Goal: Information Seeking & Learning: Learn about a topic

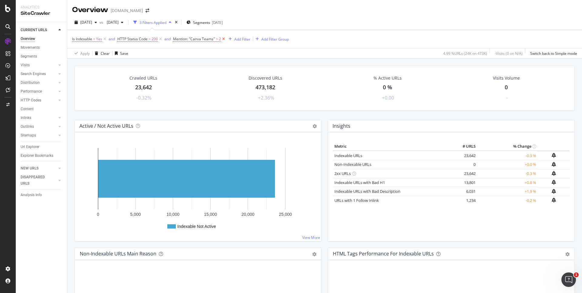
click at [225, 39] on icon at bounding box center [223, 39] width 5 height 6
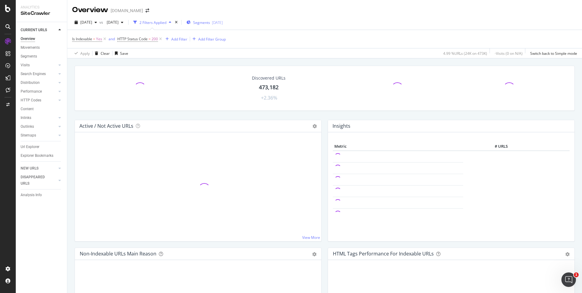
click at [210, 22] on span "Segments" at bounding box center [201, 22] width 17 height 5
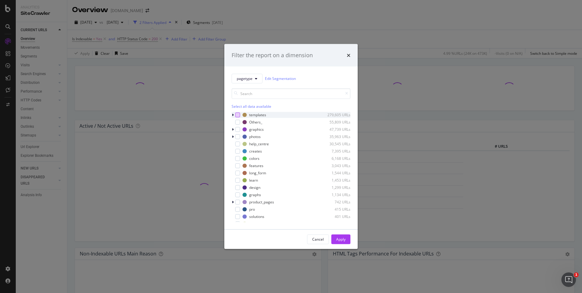
click at [239, 114] on div "modal" at bounding box center [237, 114] width 5 height 5
click at [343, 239] on div "Apply" at bounding box center [340, 239] width 9 height 5
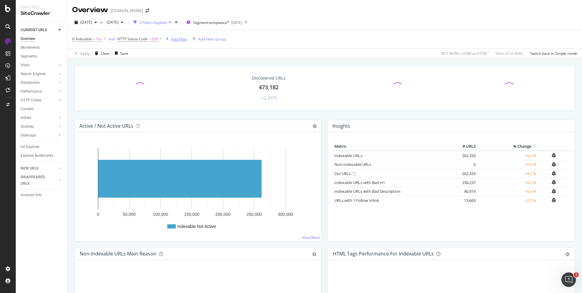
click at [180, 39] on div "Add Filter" at bounding box center [179, 39] width 16 height 5
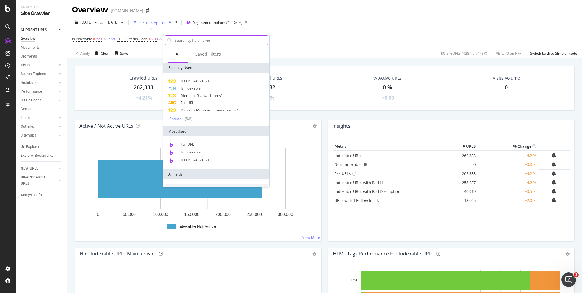
click at [201, 42] on input "text" at bounding box center [221, 40] width 94 height 9
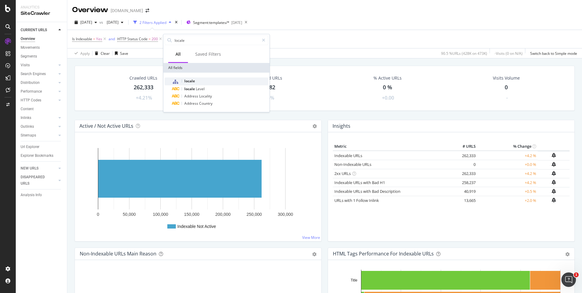
type input "locale"
click at [212, 78] on div "locale" at bounding box center [220, 82] width 96 height 8
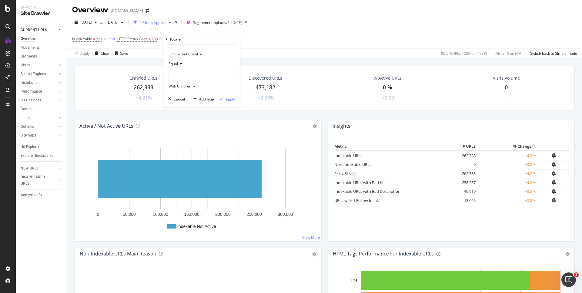
click at [191, 74] on div at bounding box center [202, 75] width 66 height 10
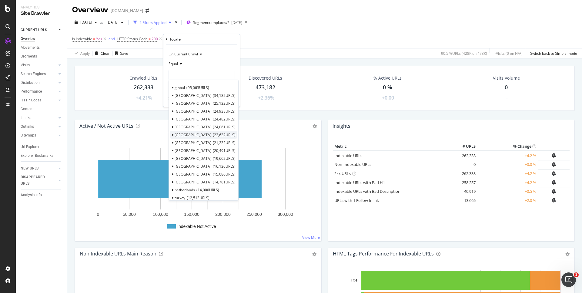
click at [213, 134] on span "22,632 URLS" at bounding box center [224, 134] width 23 height 5
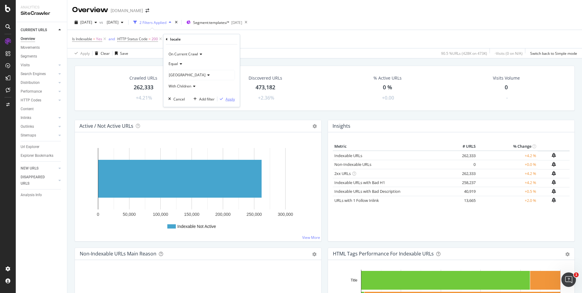
click at [230, 99] on div "Apply" at bounding box center [229, 99] width 9 height 5
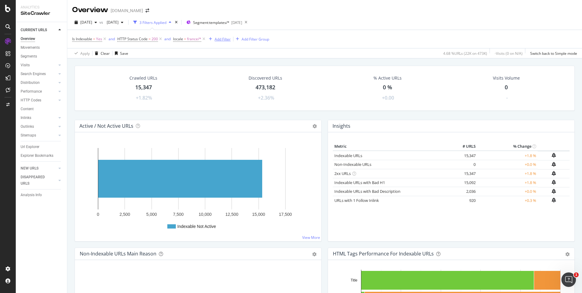
click at [227, 38] on div "Add Filter" at bounding box center [223, 39] width 16 height 5
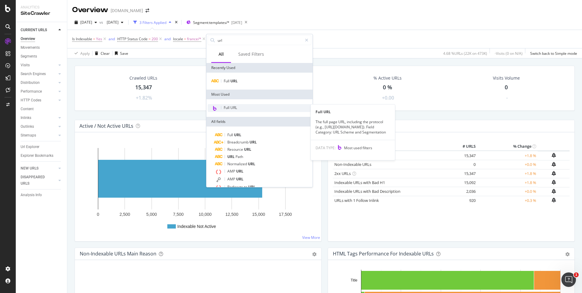
type input "url"
click at [239, 108] on div "Full URL" at bounding box center [260, 108] width 104 height 8
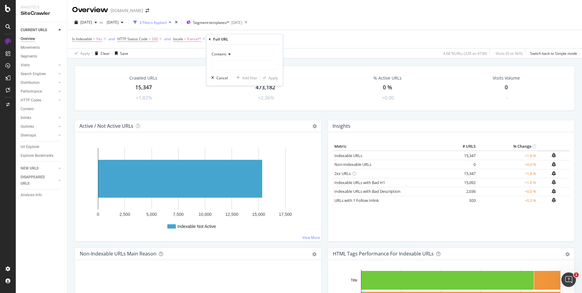
click at [226, 54] on span "Contains" at bounding box center [219, 54] width 15 height 5
click at [243, 83] on div "Starts with" at bounding box center [245, 82] width 65 height 8
click at [235, 66] on input "text" at bounding box center [245, 65] width 66 height 10
paste input "[URL][DOMAIN_NAME]"
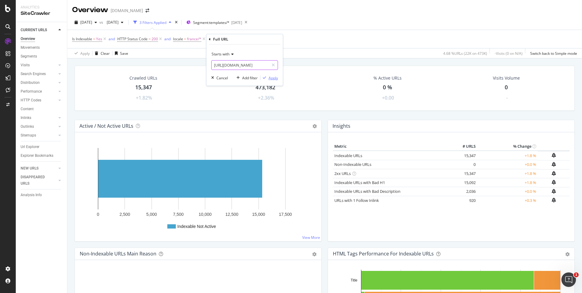
type input "[URL][DOMAIN_NAME]"
click at [270, 79] on div "Apply" at bounding box center [273, 77] width 9 height 5
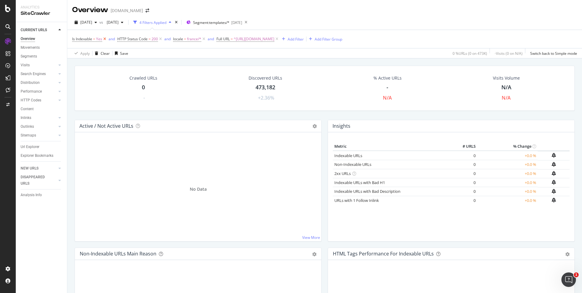
click at [105, 38] on icon at bounding box center [104, 39] width 5 height 6
click at [160, 39] on icon at bounding box center [158, 39] width 5 height 6
click at [186, 40] on span "^[URL][DOMAIN_NAME]" at bounding box center [165, 39] width 41 height 8
click at [156, 65] on input "[URL][DOMAIN_NAME]" at bounding box center [161, 64] width 57 height 10
click at [148, 54] on span "Starts with" at bounding box center [142, 53] width 18 height 5
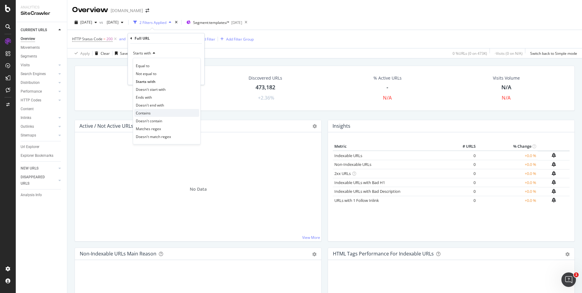
click at [162, 114] on div "Contains" at bounding box center [166, 113] width 65 height 8
click at [197, 76] on div "Apply" at bounding box center [194, 77] width 9 height 5
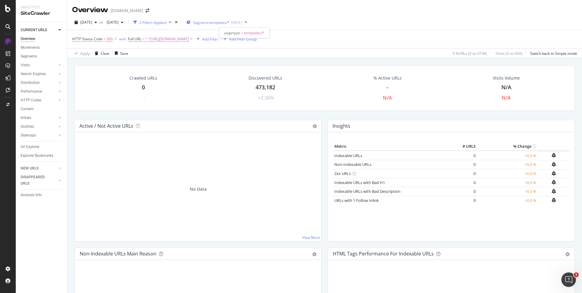
click at [229, 22] on span "Segment: templates/*" at bounding box center [211, 22] width 36 height 5
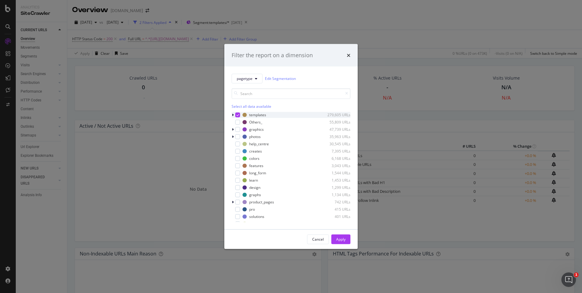
click at [238, 115] on icon "modal" at bounding box center [237, 114] width 3 height 3
click at [347, 240] on button "Apply" at bounding box center [340, 240] width 19 height 10
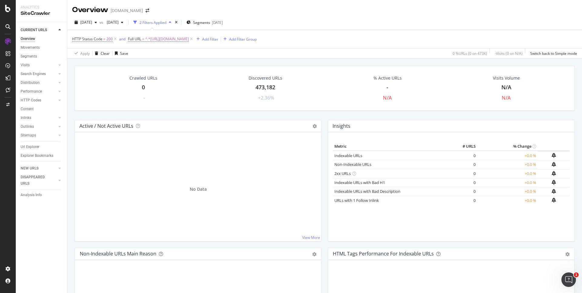
click at [256, 87] on div "473,182" at bounding box center [266, 88] width 20 height 8
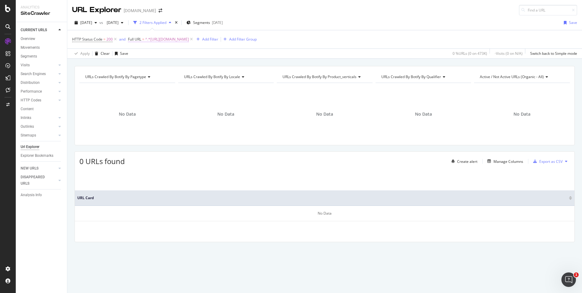
click at [176, 38] on span "^.*[URL][DOMAIN_NAME]" at bounding box center [167, 39] width 44 height 8
drag, startPoint x: 159, startPoint y: 64, endPoint x: 86, endPoint y: 62, distance: 73.4
click at [86, 62] on body "Analytics SiteCrawler CURRENT URLS Overview Movements Segments Visits Analysis …" at bounding box center [291, 146] width 582 height 293
click at [175, 66] on input "[URL][DOMAIN_NAME]" at bounding box center [161, 65] width 57 height 10
type input "/fr_fr/modeles/EA"
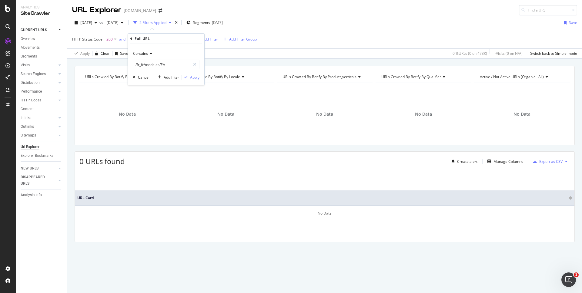
click at [197, 75] on div "Apply" at bounding box center [194, 77] width 9 height 5
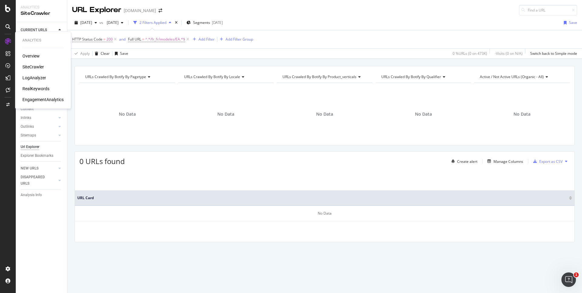
click at [34, 66] on div "SiteCrawler" at bounding box center [33, 67] width 22 height 6
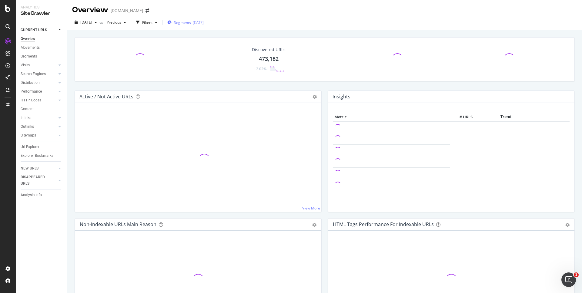
click at [191, 25] on span "Segments" at bounding box center [182, 22] width 17 height 5
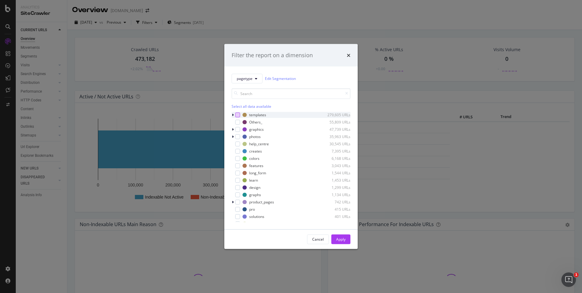
click at [237, 115] on div "modal" at bounding box center [237, 114] width 5 height 5
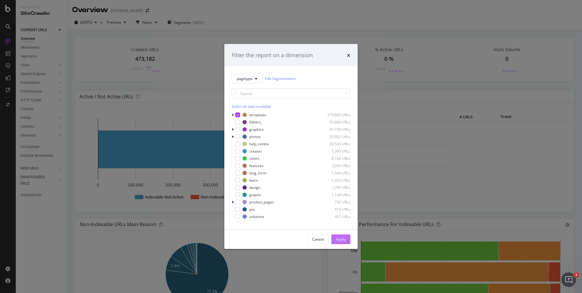
click at [343, 240] on div "Apply" at bounding box center [340, 239] width 9 height 5
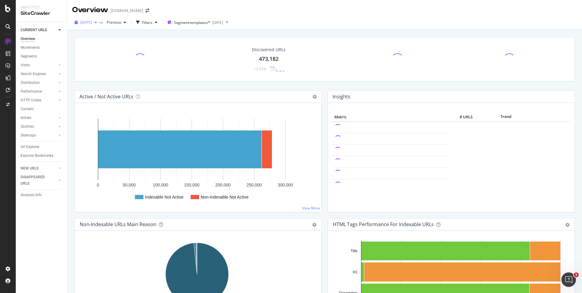
click at [92, 21] on span "[DATE]" at bounding box center [86, 22] width 12 height 5
click at [121, 21] on span "Previous" at bounding box center [112, 22] width 17 height 5
click at [277, 10] on div "Overview [DOMAIN_NAME]" at bounding box center [324, 7] width 515 height 15
click at [152, 57] on div "278,549" at bounding box center [145, 59] width 20 height 8
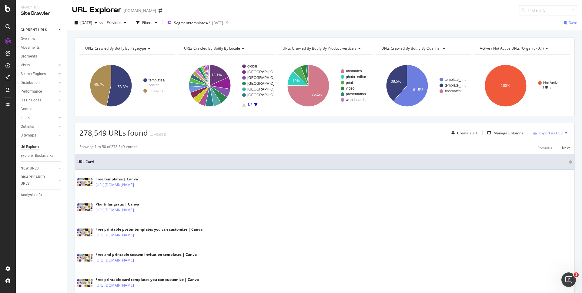
click at [255, 105] on icon "A chart." at bounding box center [256, 105] width 4 height 4
click at [243, 105] on icon "A chart." at bounding box center [244, 105] width 4 height 4
click at [244, 71] on circle "A chart." at bounding box center [244, 72] width 4 height 4
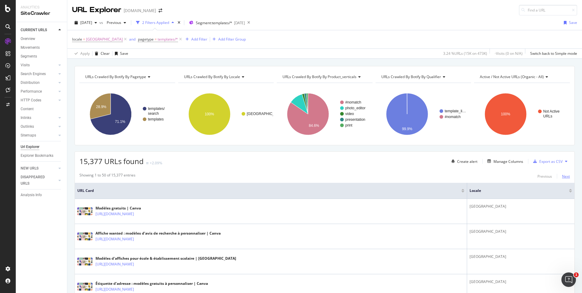
click at [564, 176] on div "Next" at bounding box center [566, 176] width 8 height 5
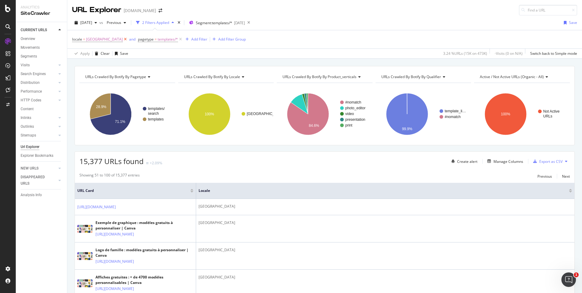
click at [123, 42] on icon at bounding box center [125, 39] width 5 height 6
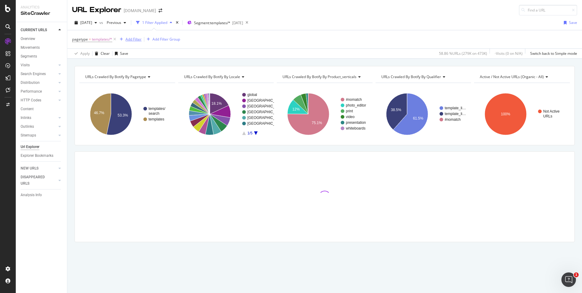
click at [134, 39] on div "Add Filter" at bounding box center [133, 39] width 16 height 5
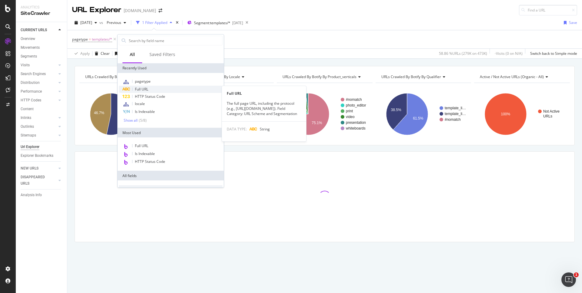
click at [148, 88] on span "Full URL" at bounding box center [141, 89] width 13 height 5
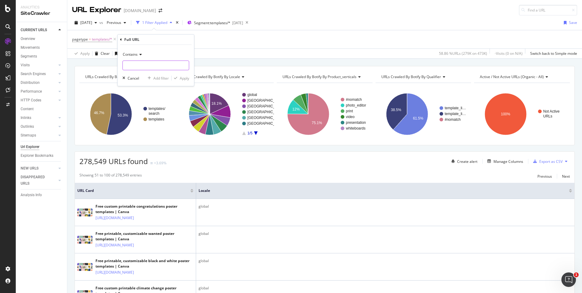
click at [152, 67] on input "text" at bounding box center [156, 66] width 66 height 10
type input "/EA"
click at [183, 76] on div "Apply" at bounding box center [184, 78] width 9 height 5
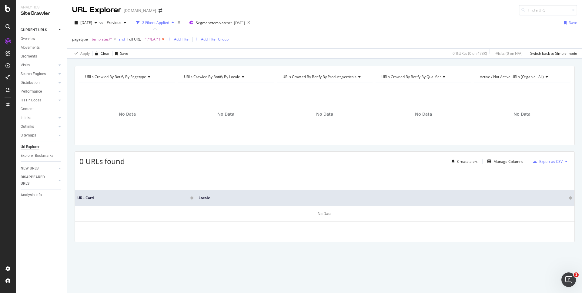
click at [163, 40] on icon at bounding box center [163, 39] width 5 height 6
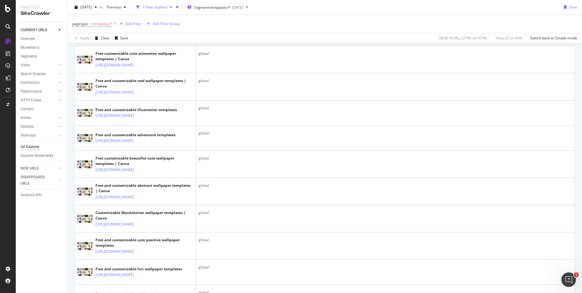
scroll to position [1432, 0]
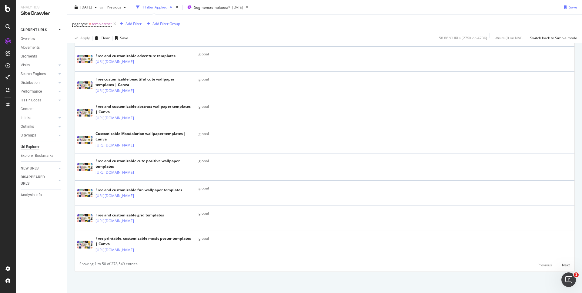
click at [356, 14] on div "[DATE] vs Previous 1 Filter Applied Segment: templates/* [DATE] Save" at bounding box center [324, 8] width 515 height 12
